Goal: Task Accomplishment & Management: Complete application form

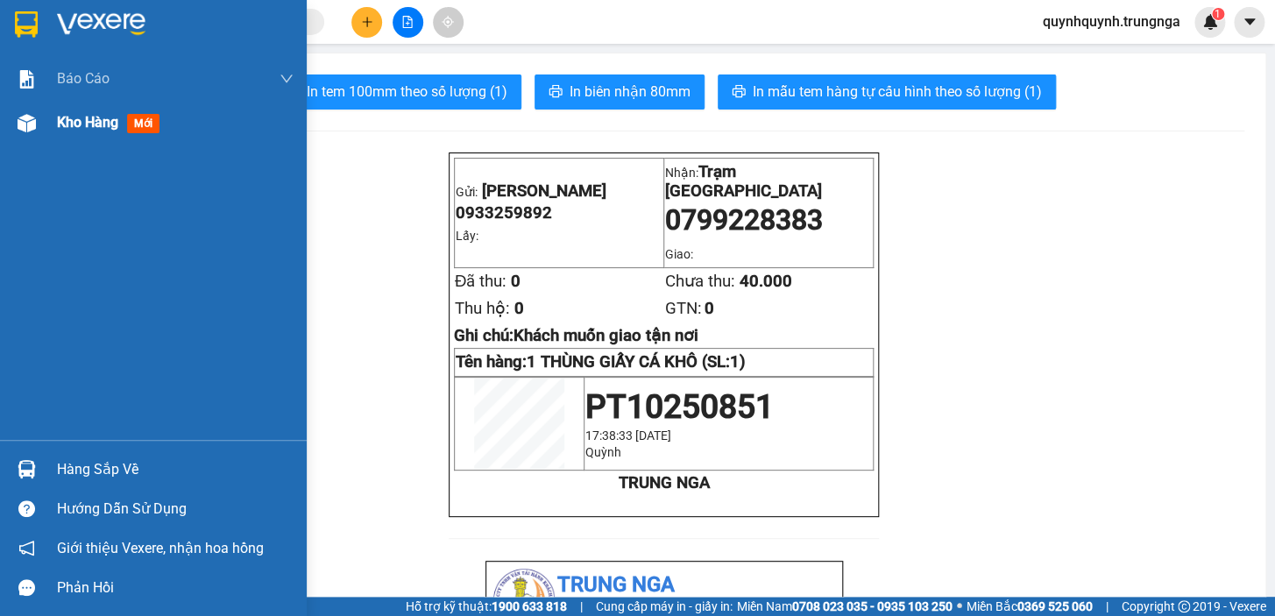
click at [27, 124] on img at bounding box center [27, 123] width 18 height 18
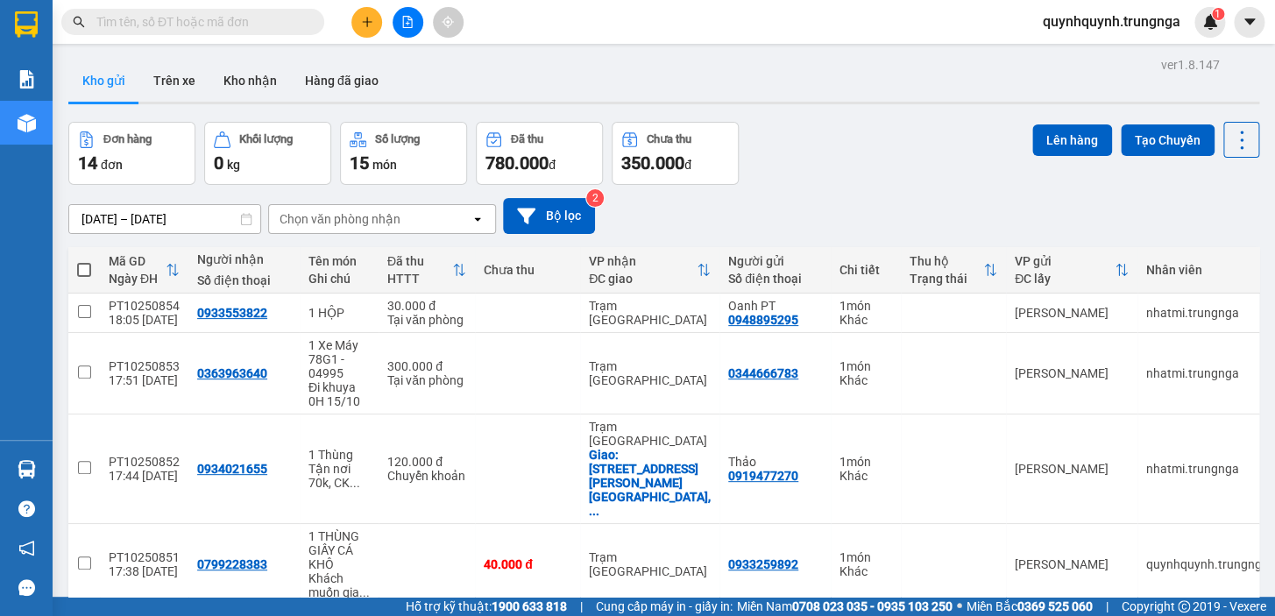
click at [359, 14] on button at bounding box center [366, 22] width 31 height 31
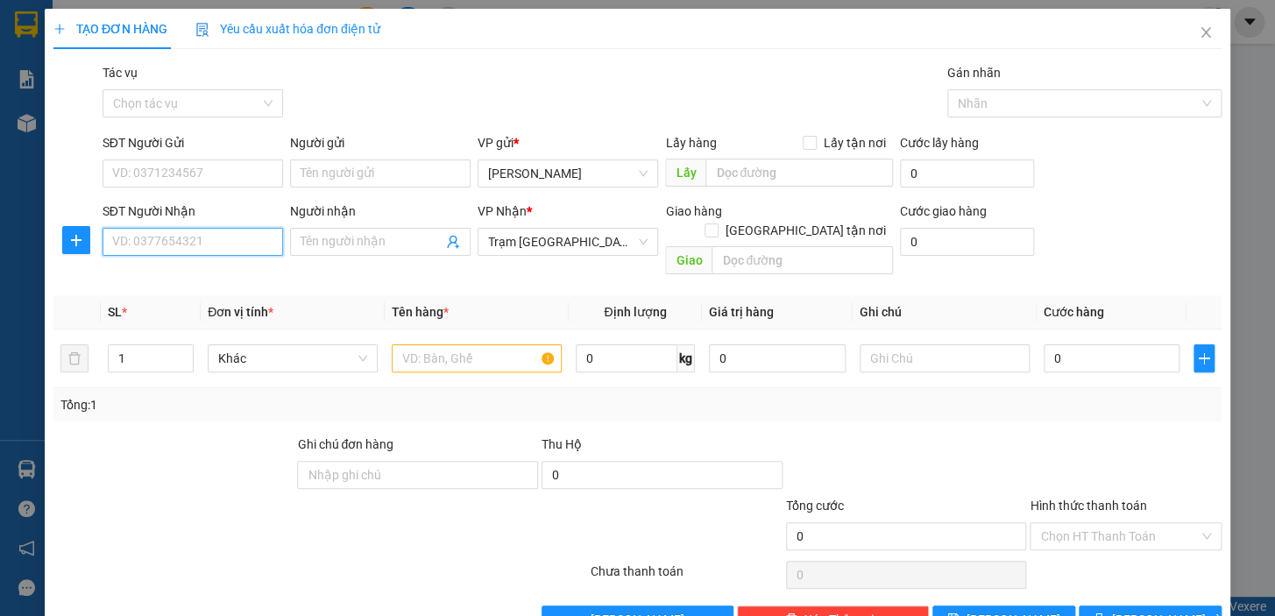
click at [232, 246] on input "SĐT Người Nhận" at bounding box center [193, 242] width 181 height 28
type input "0931472800"
click at [202, 278] on div "0931472800 - HIẾU" at bounding box center [191, 276] width 158 height 19
type input "HIẾU"
checkbox input "true"
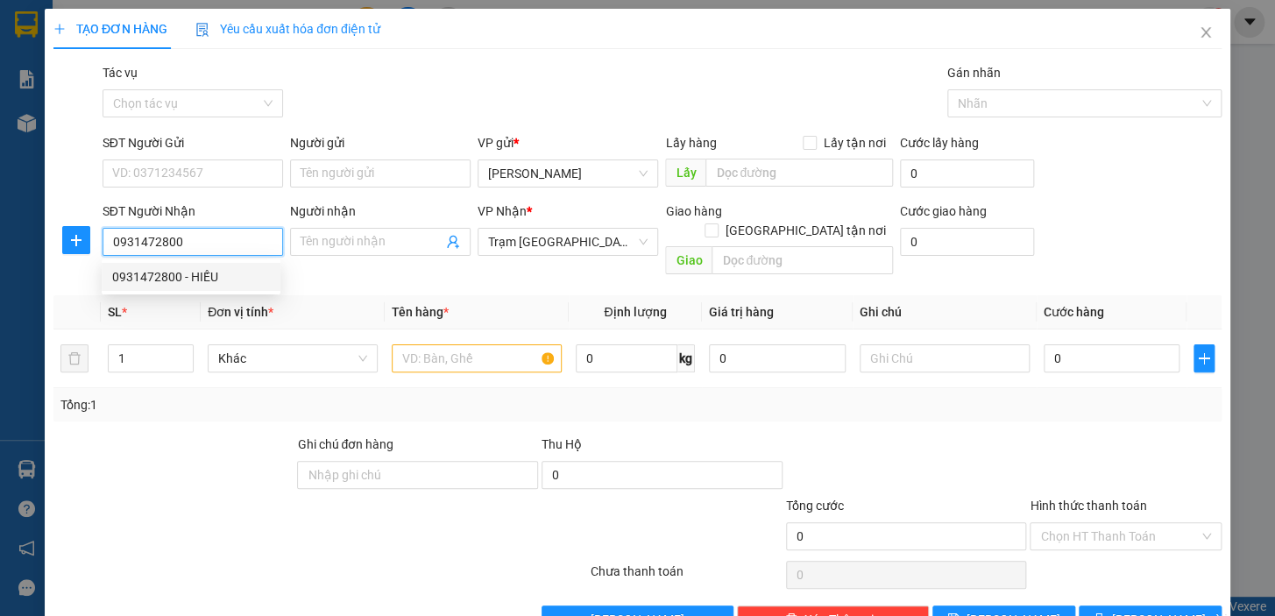
type input "QUẬN 7"
type input "100.000"
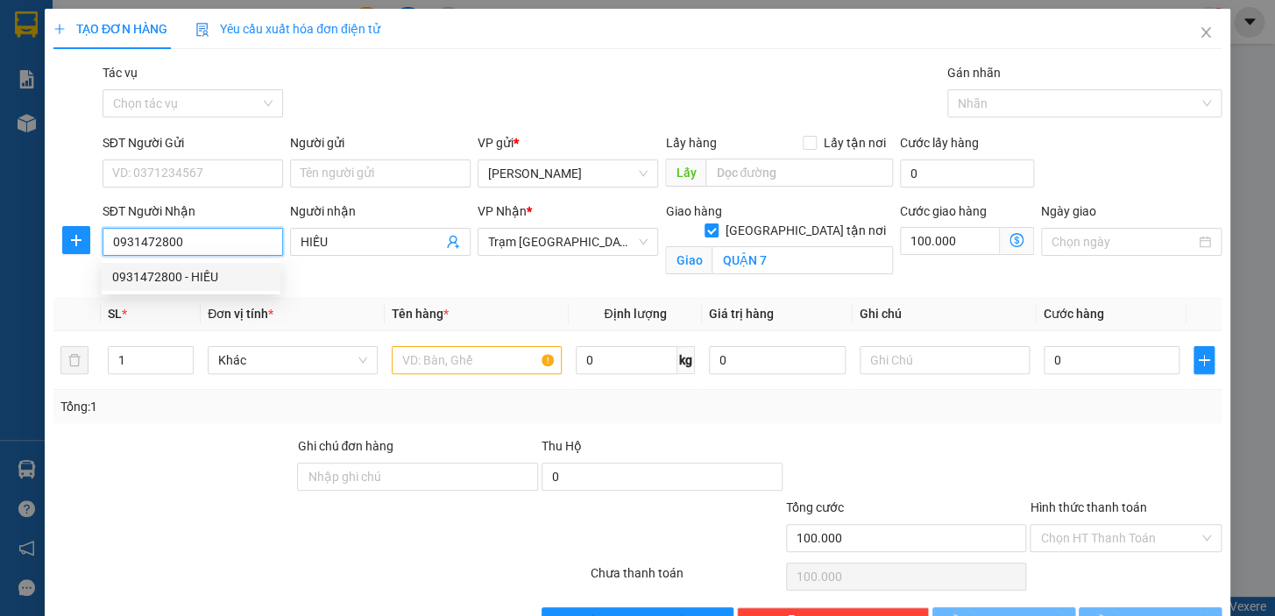
type input "140.000"
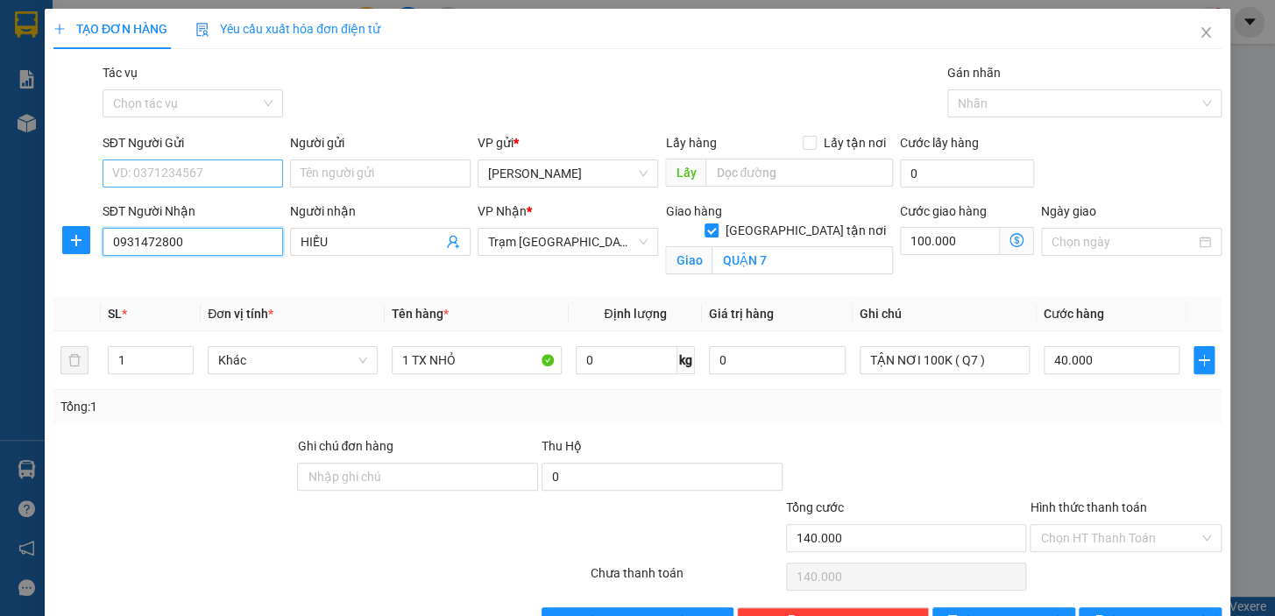
type input "0931472800"
click at [224, 170] on input "SĐT Người Gửi" at bounding box center [193, 173] width 181 height 28
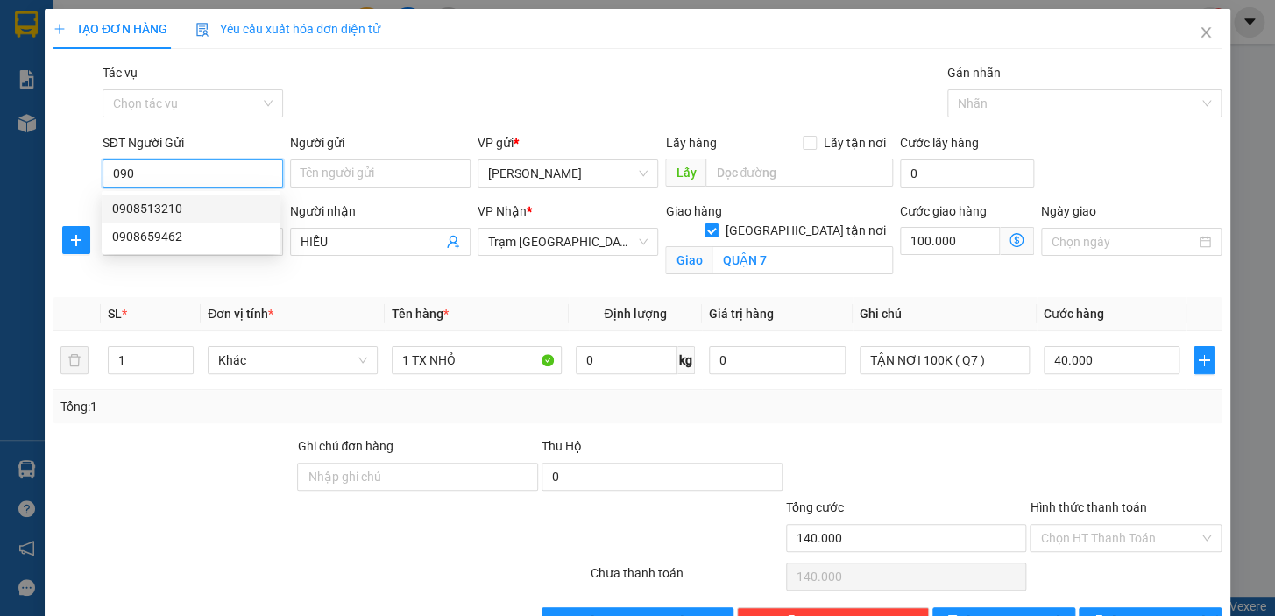
click at [213, 207] on div "0908513210" at bounding box center [191, 208] width 158 height 19
type input "0908513210"
type input "150.000"
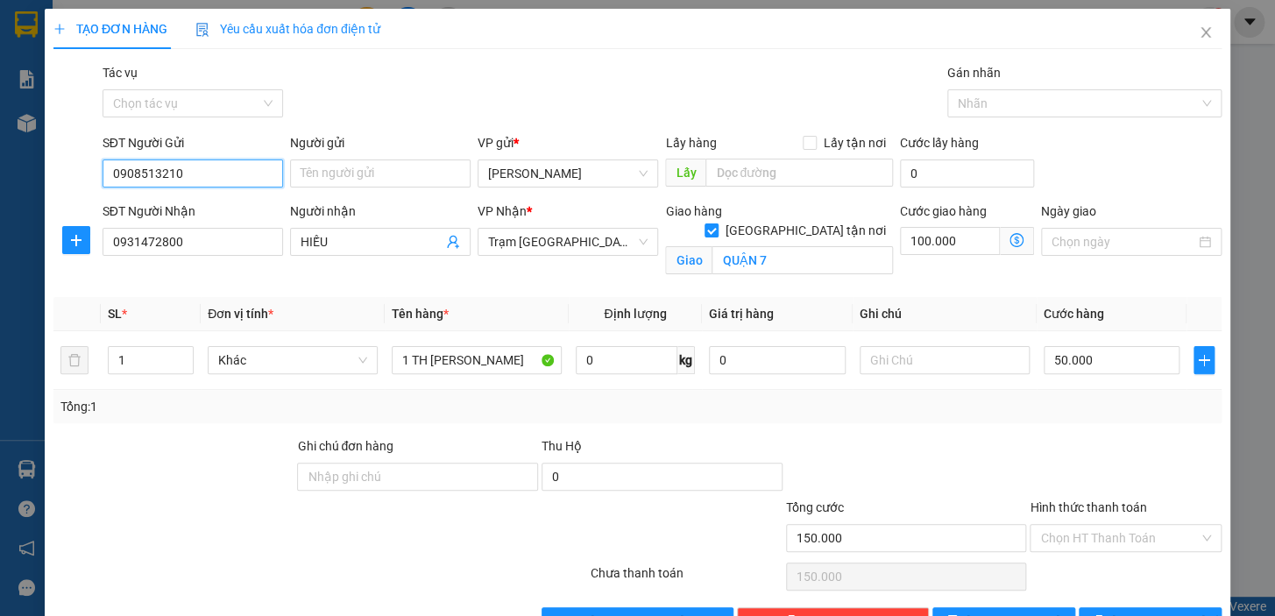
click at [209, 166] on input "0908513210" at bounding box center [193, 173] width 181 height 28
type input "0905353416"
click at [209, 209] on div "0905353416" at bounding box center [191, 208] width 158 height 19
type input "140.000"
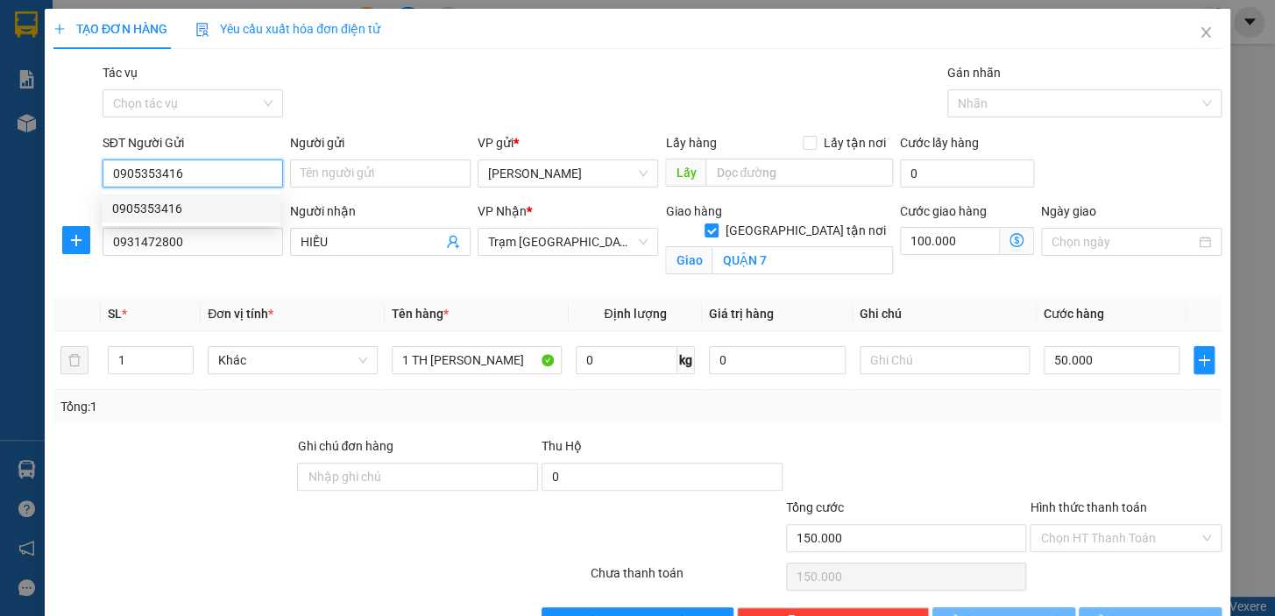
type input "140.000"
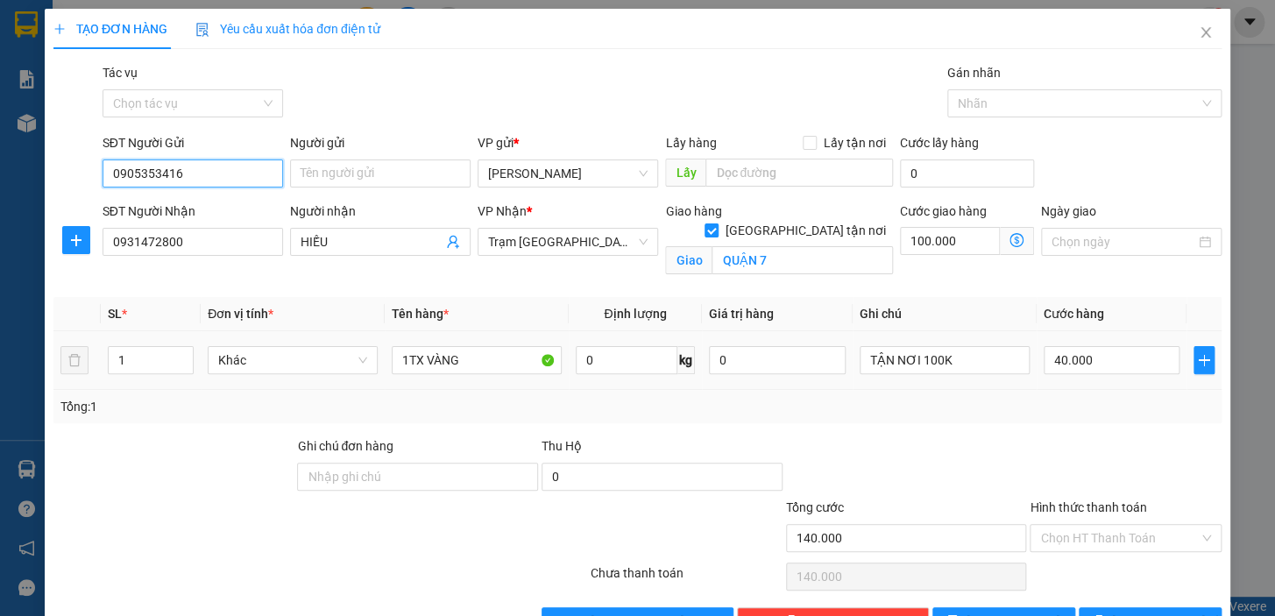
scroll to position [53, 0]
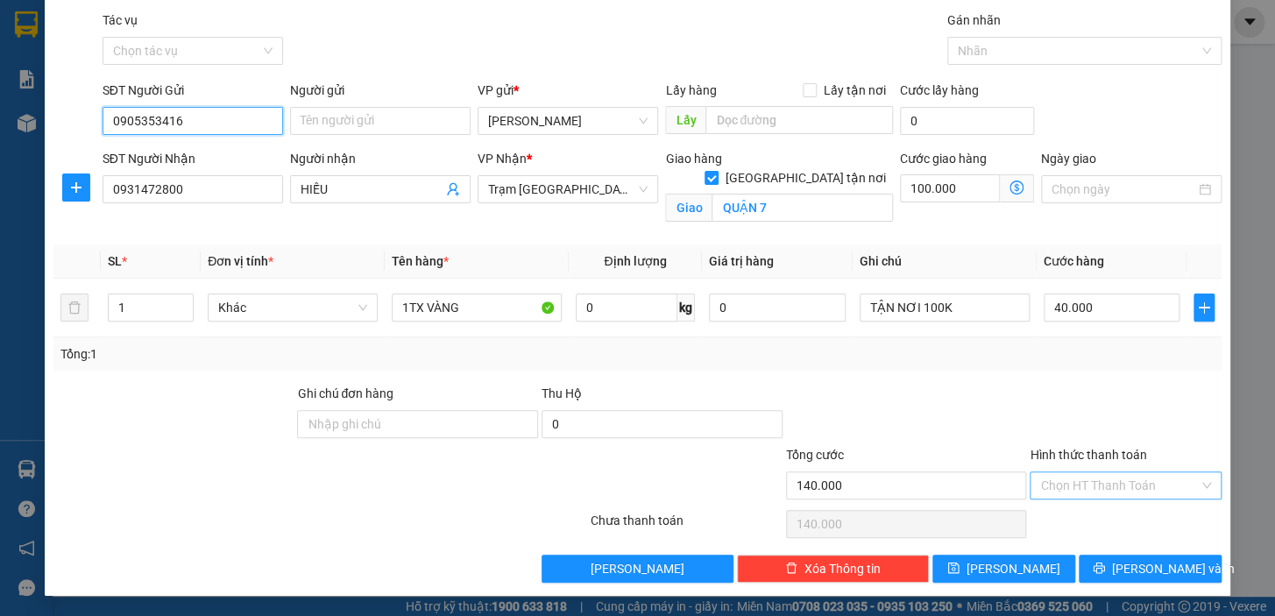
type input "0905353416"
click at [1097, 484] on input "Hình thức thanh toán" at bounding box center [1119, 485] width 159 height 26
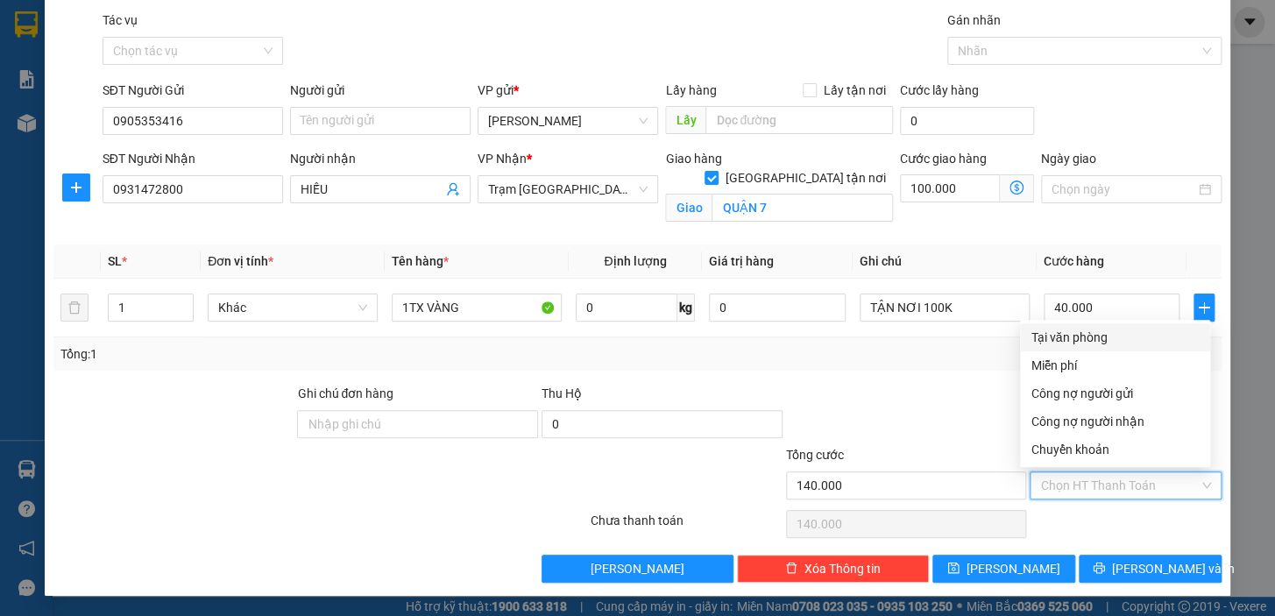
click at [1076, 332] on div "Tại văn phòng" at bounding box center [1115, 337] width 169 height 19
type input "0"
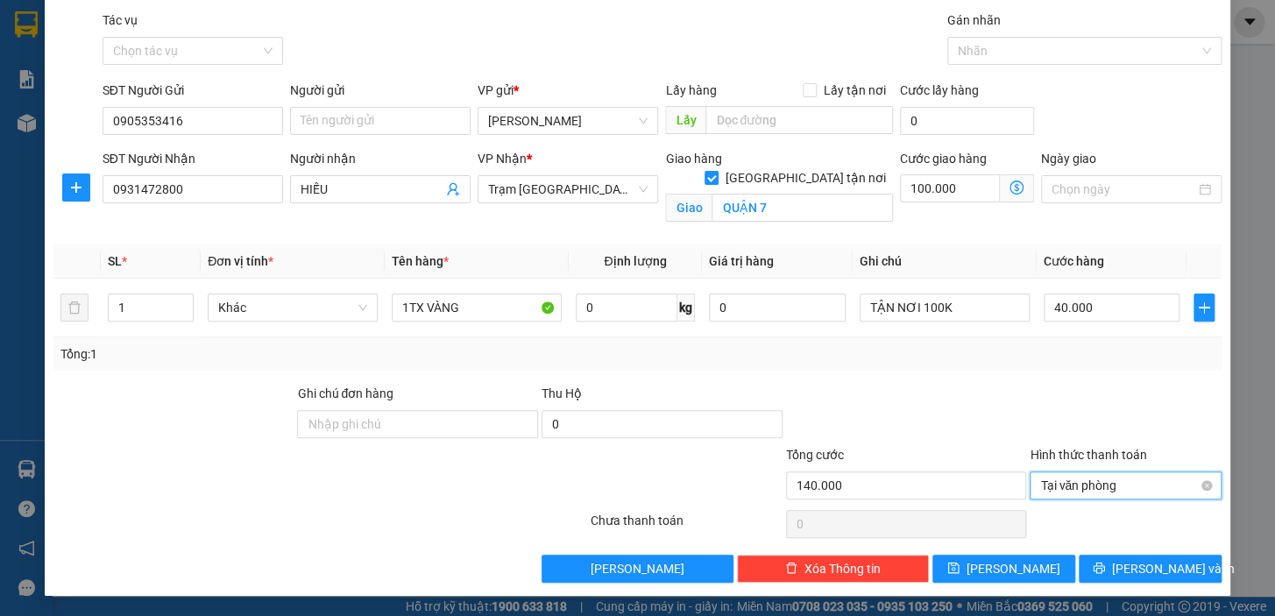
click at [1115, 482] on span "Tại văn phòng" at bounding box center [1125, 485] width 171 height 26
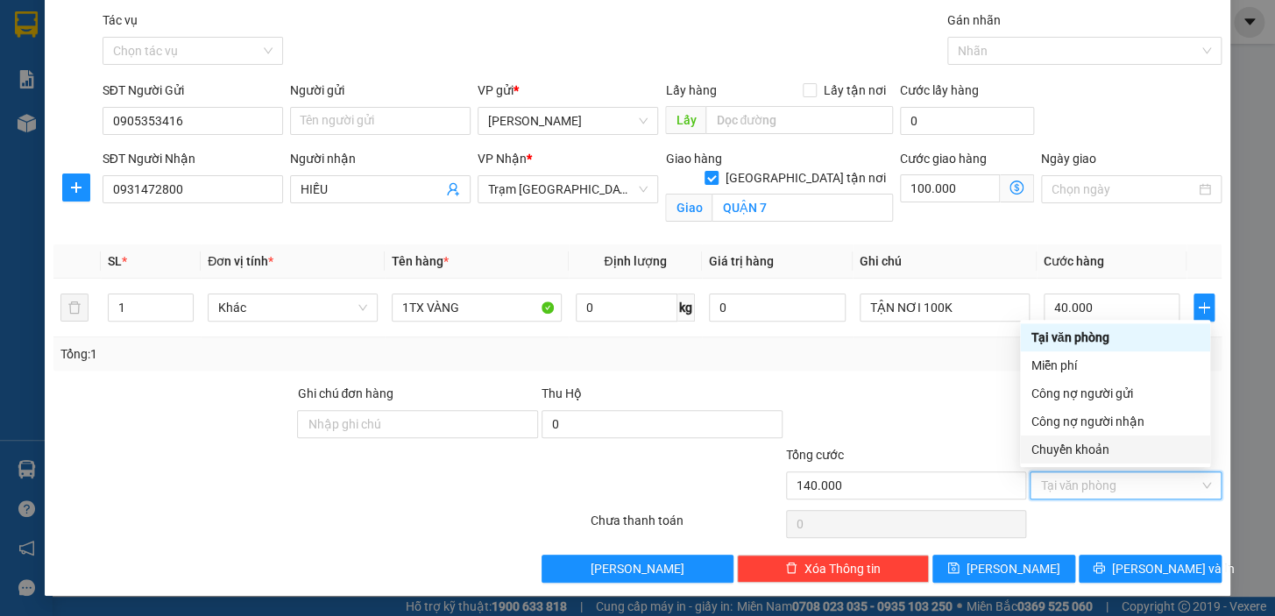
click at [1090, 452] on div "Chuyển khoản" at bounding box center [1115, 449] width 169 height 19
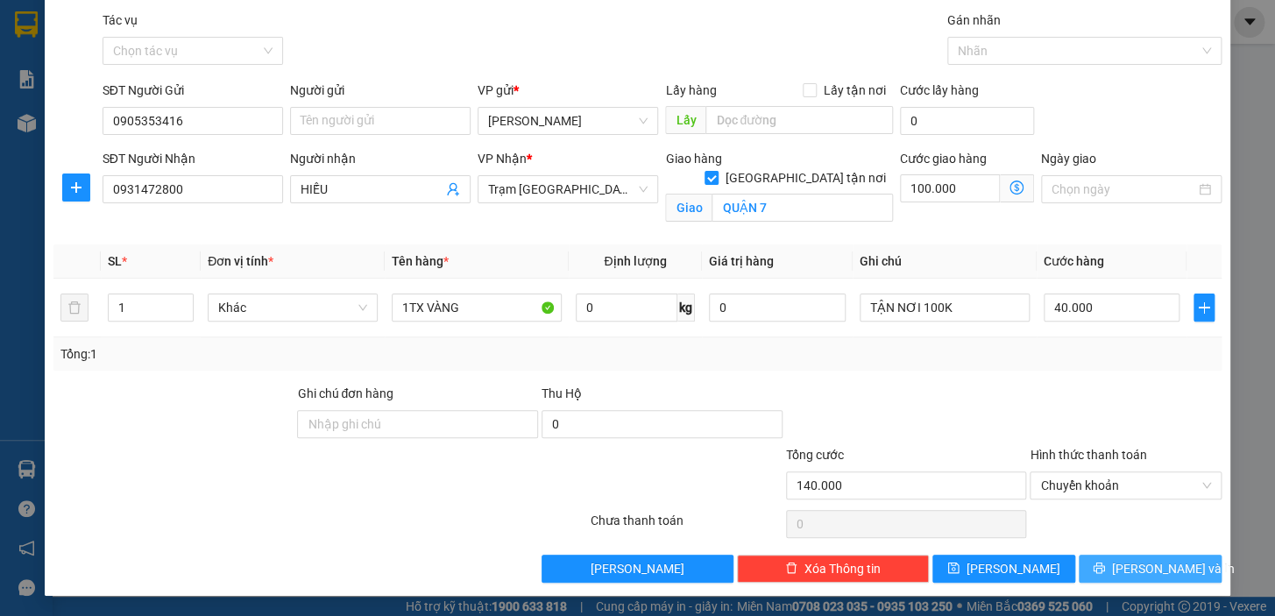
click at [1159, 570] on span "Lưu và In" at bounding box center [1173, 568] width 123 height 19
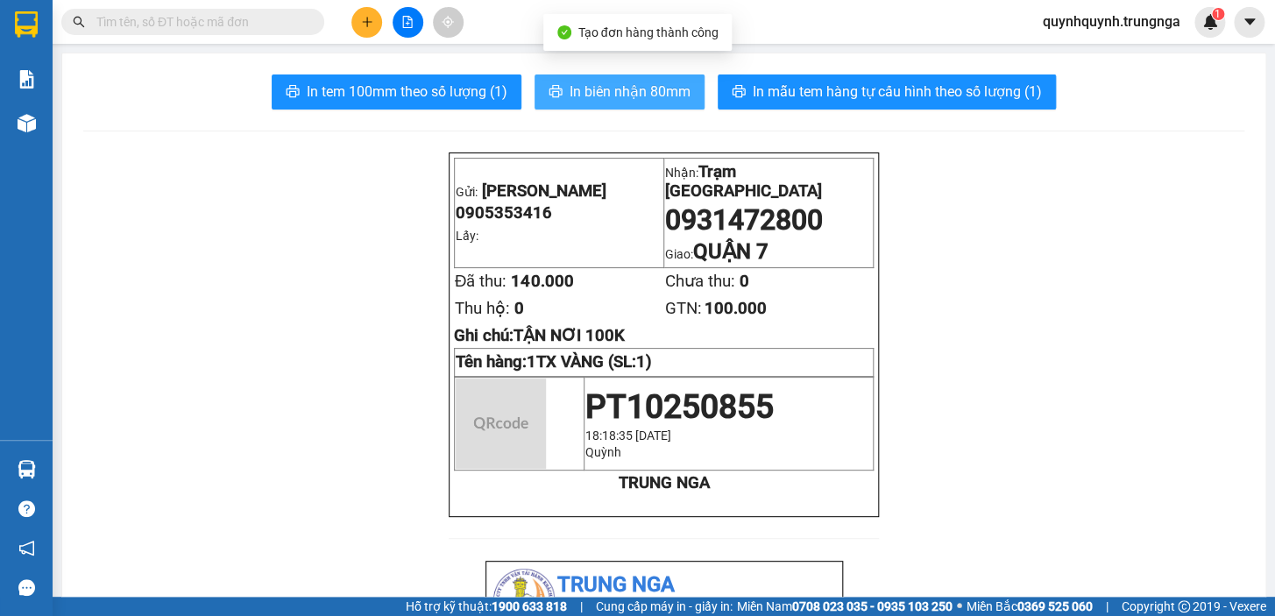
click at [629, 99] on span "In biên nhận 80mm" at bounding box center [630, 92] width 121 height 22
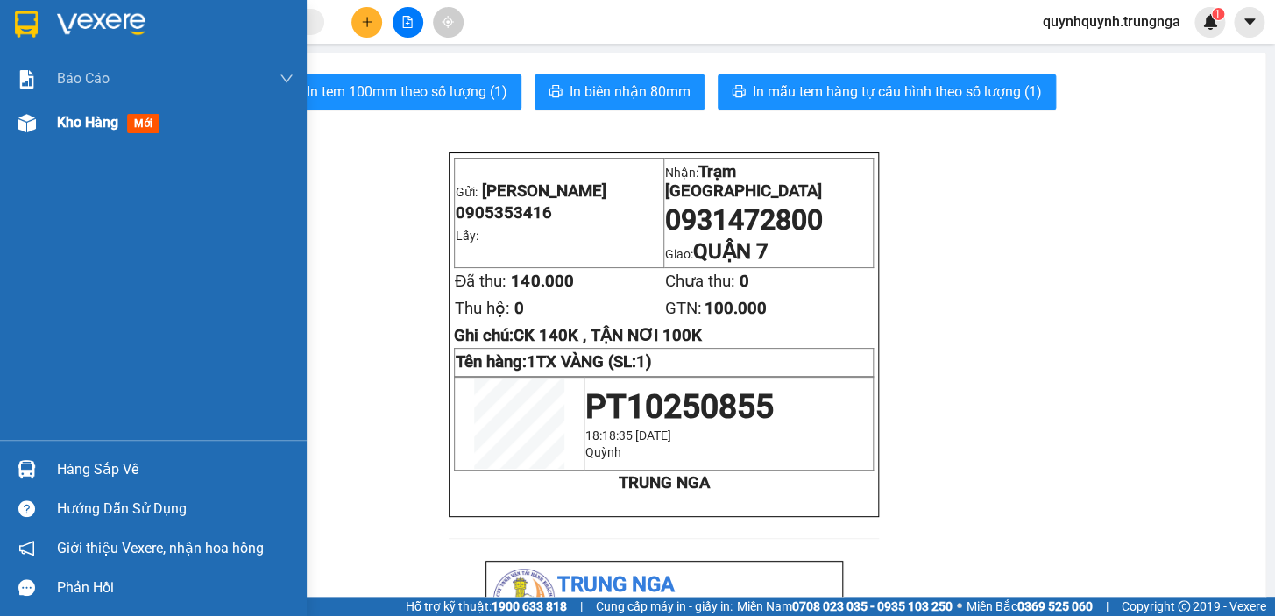
click at [71, 114] on span "Kho hàng" at bounding box center [87, 122] width 61 height 17
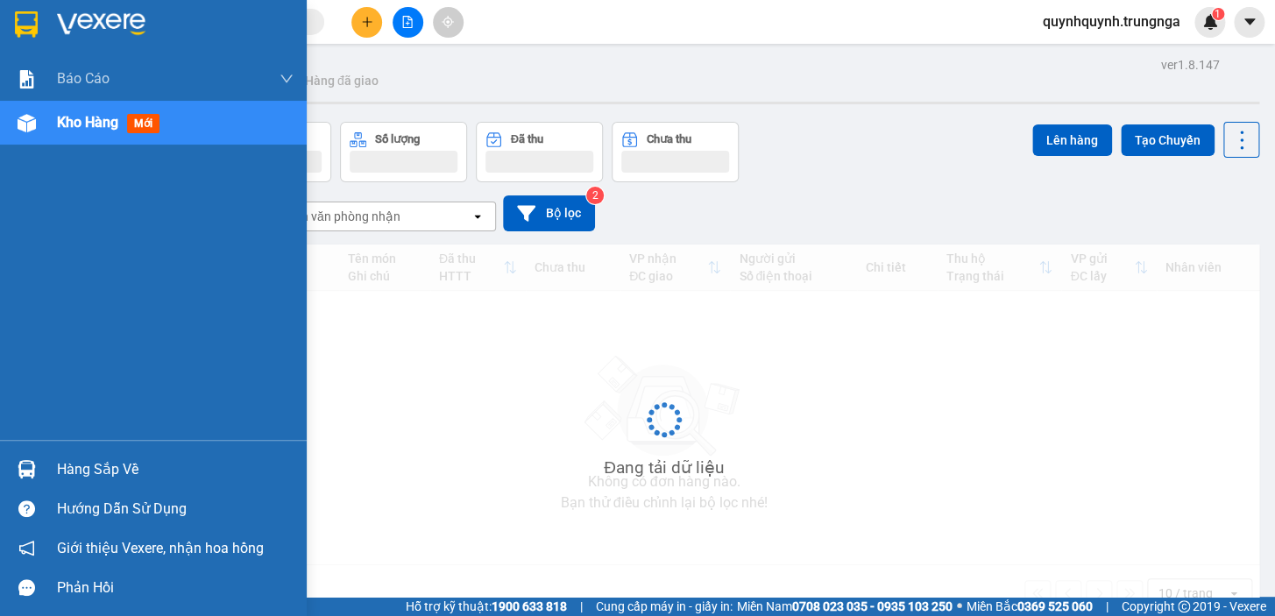
click at [71, 114] on span "Kho hàng" at bounding box center [87, 122] width 61 height 17
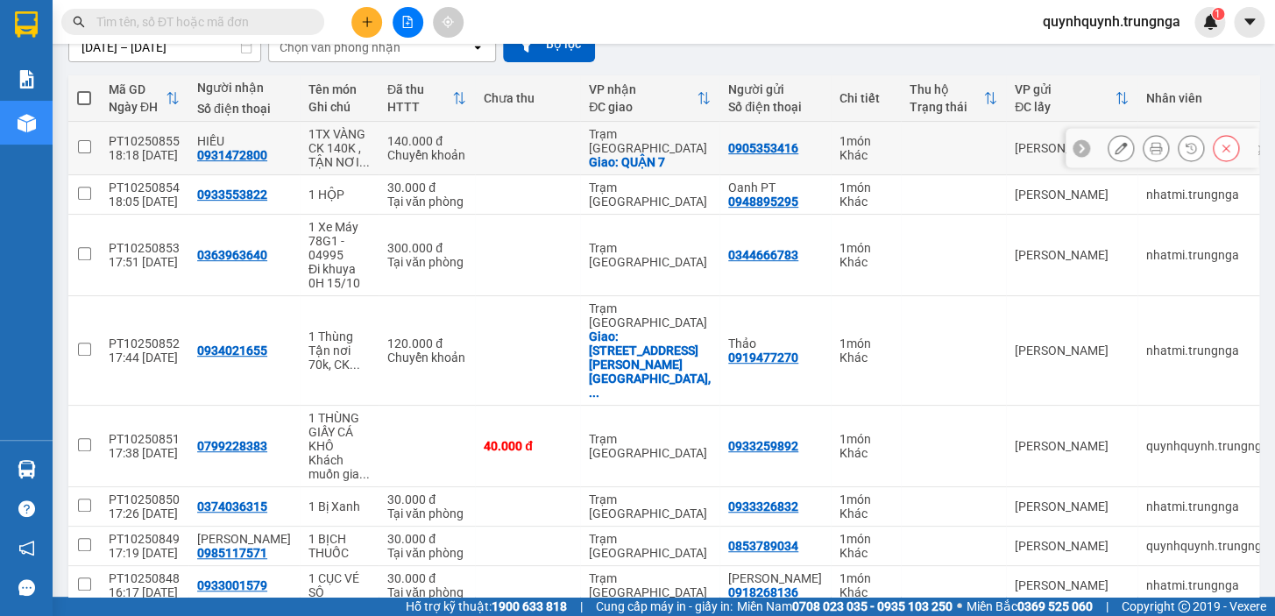
scroll to position [273, 0]
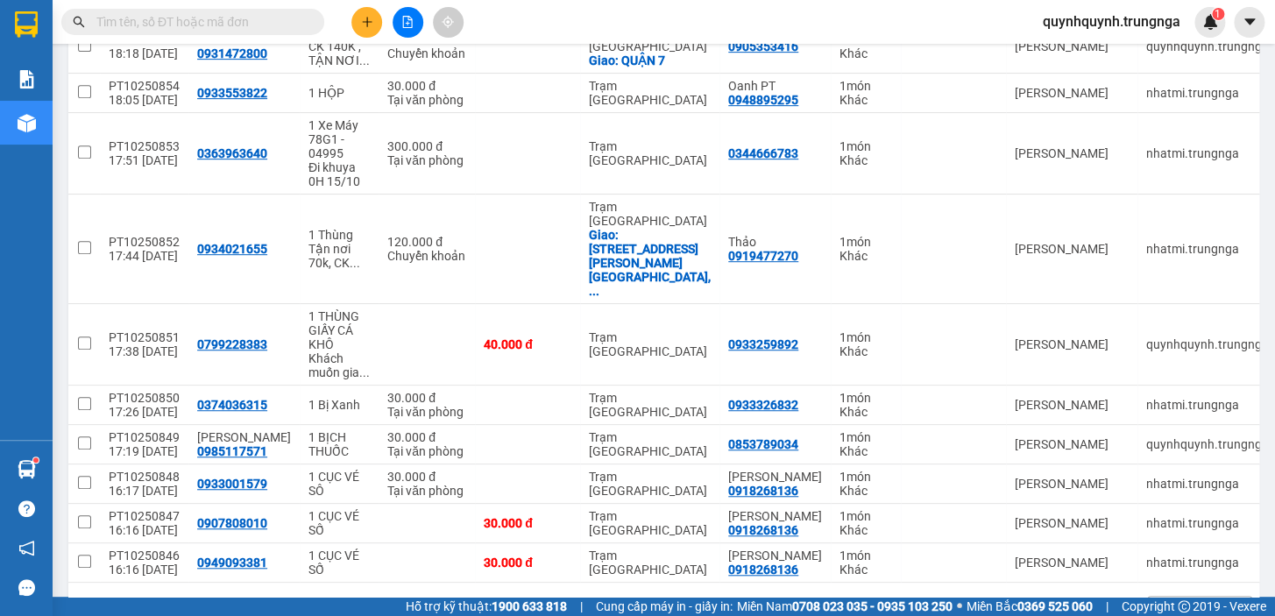
click at [245, 17] on input "text" at bounding box center [199, 21] width 207 height 19
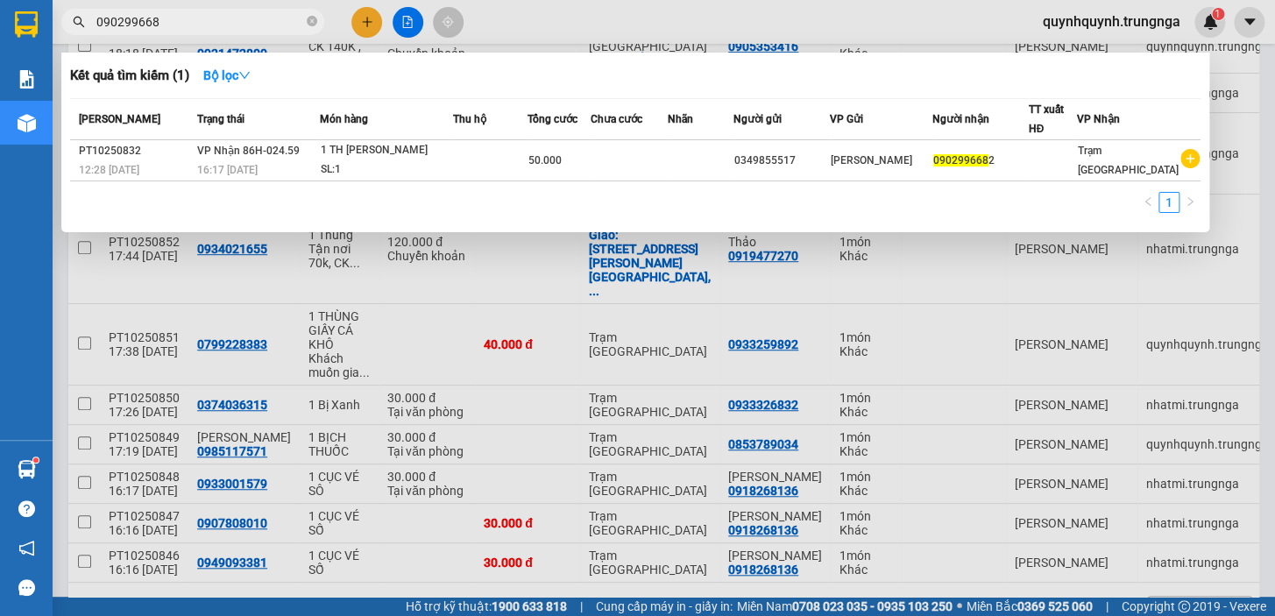
type input "0902996682"
